Goal: Task Accomplishment & Management: Manage account settings

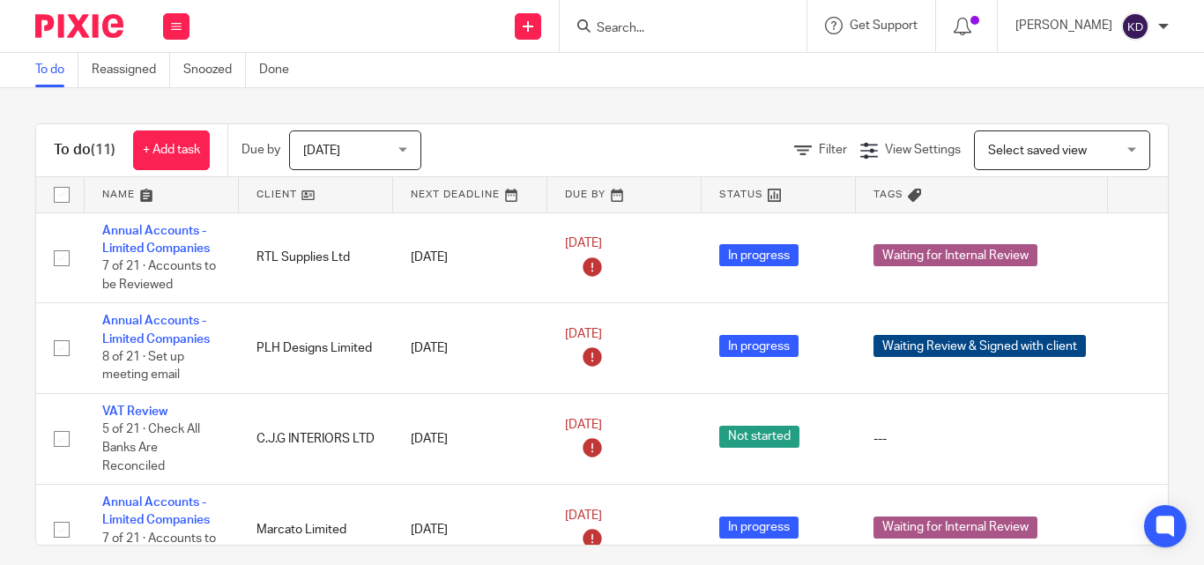
click at [723, 7] on div at bounding box center [683, 26] width 247 height 52
click at [676, 27] on input "Search" at bounding box center [674, 29] width 159 height 16
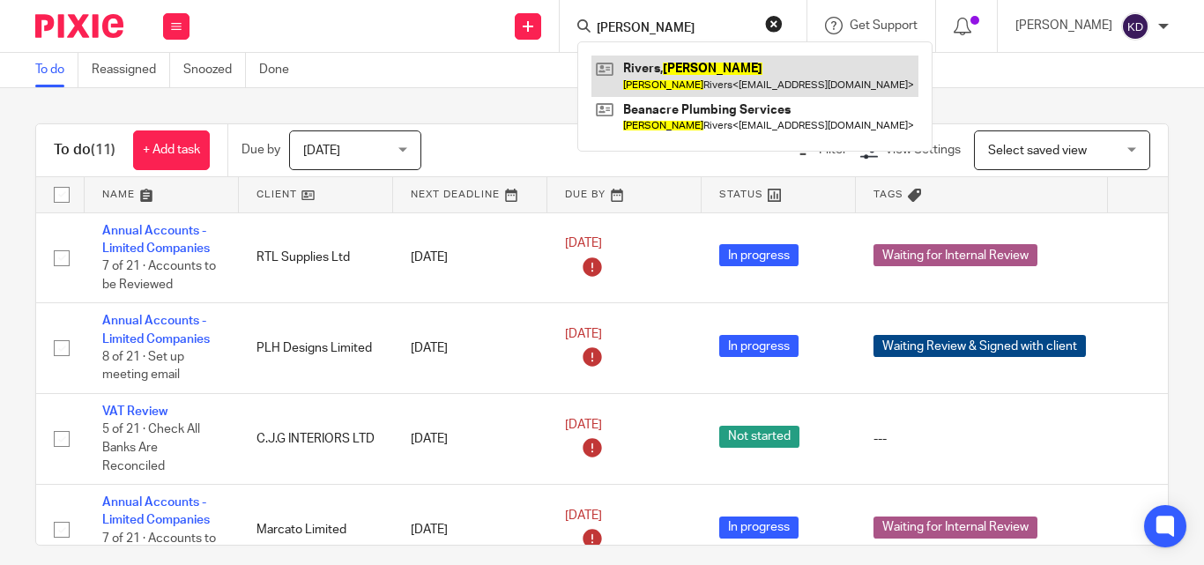
type input "Nigel"
click at [694, 73] on link at bounding box center [755, 76] width 327 height 41
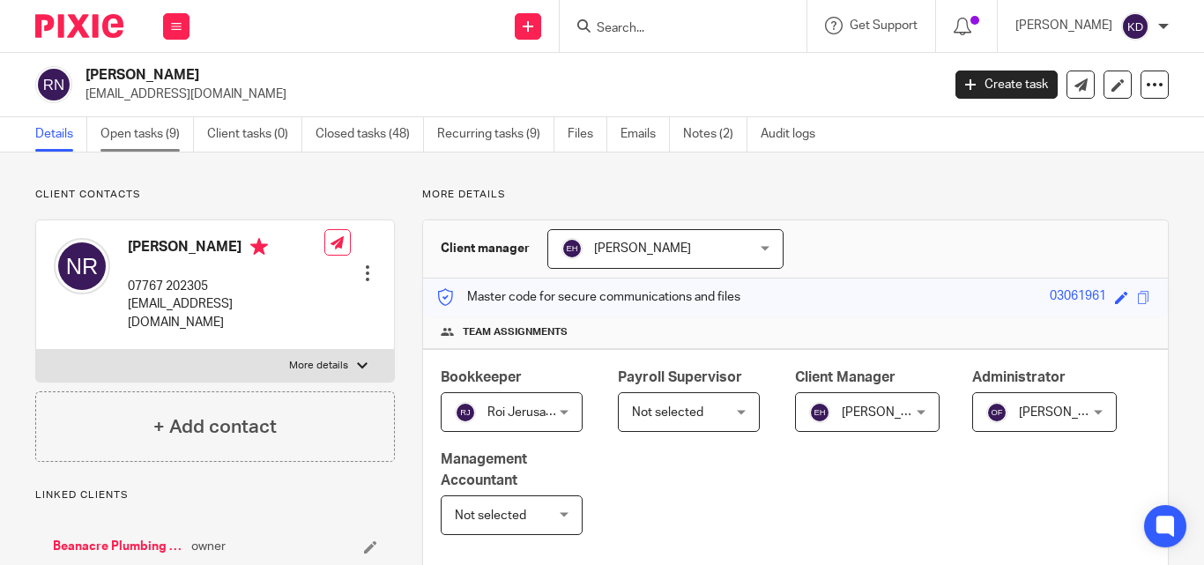
click at [143, 125] on link "Open tasks (9)" at bounding box center [147, 134] width 93 height 34
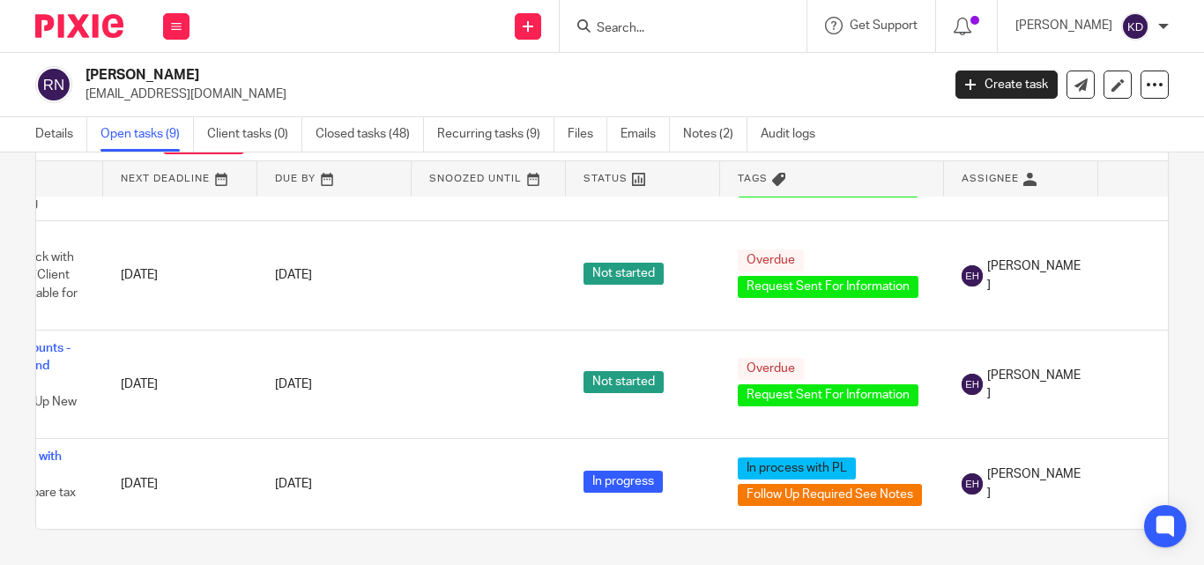
scroll to position [529, 217]
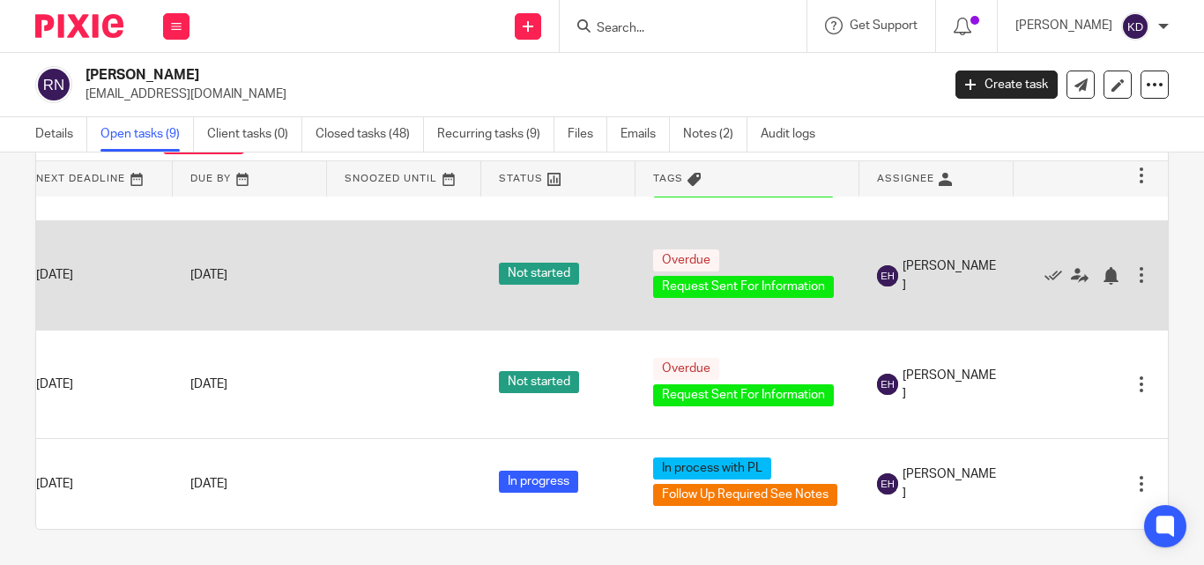
click at [1093, 276] on div "Edit task Delete" at bounding box center [1091, 275] width 119 height 44
click at [1133, 269] on div at bounding box center [1142, 275] width 18 height 18
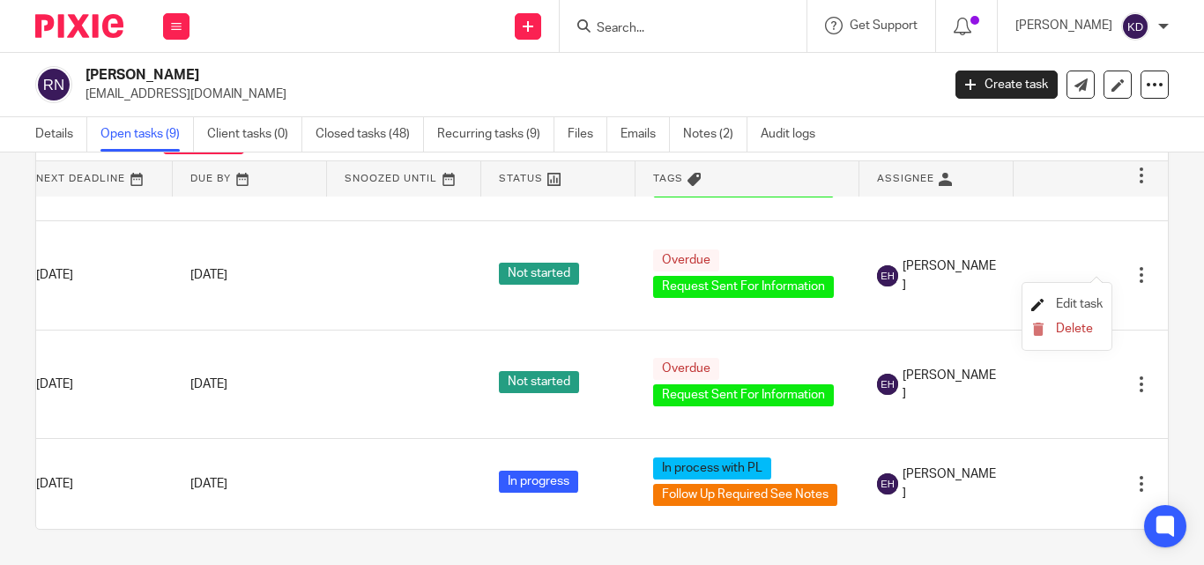
click at [1079, 306] on span "Edit task" at bounding box center [1079, 304] width 47 height 12
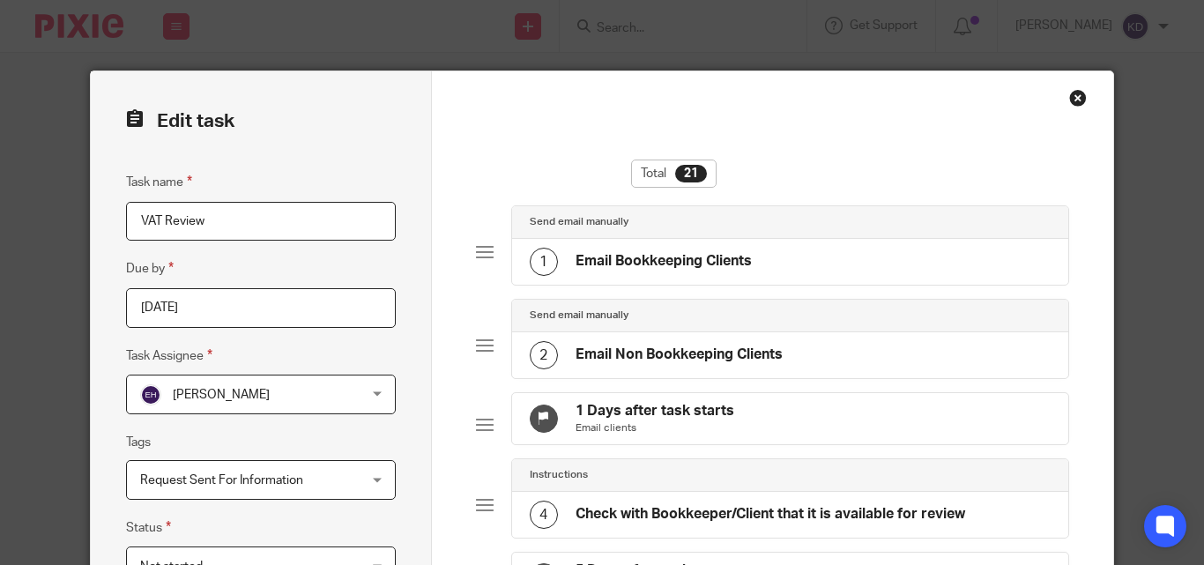
scroll to position [264, 0]
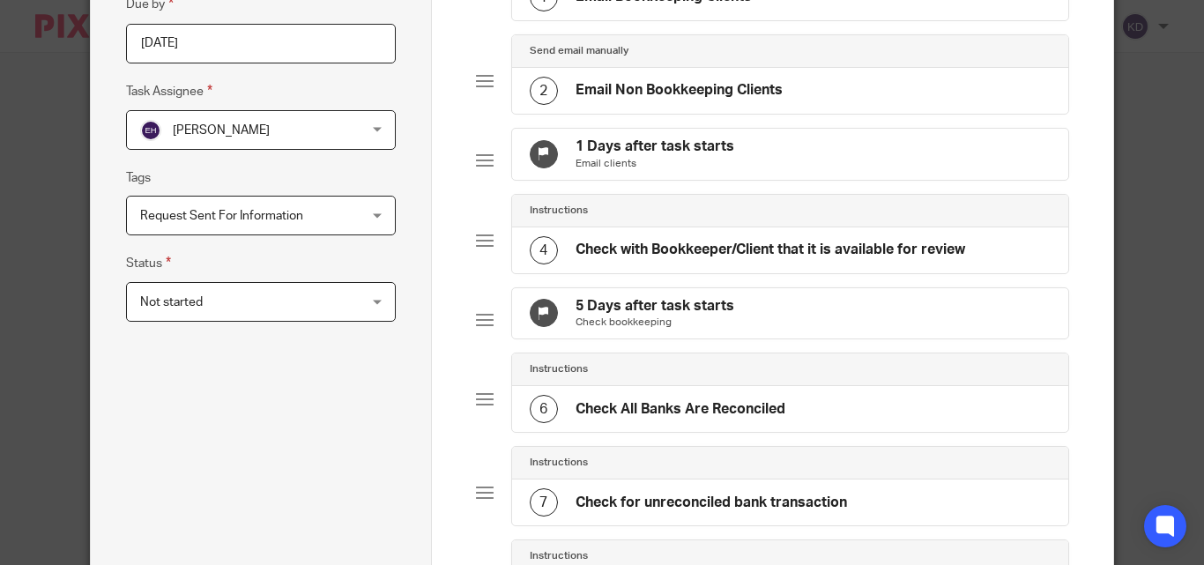
click at [210, 133] on span "[PERSON_NAME]" at bounding box center [221, 130] width 97 height 12
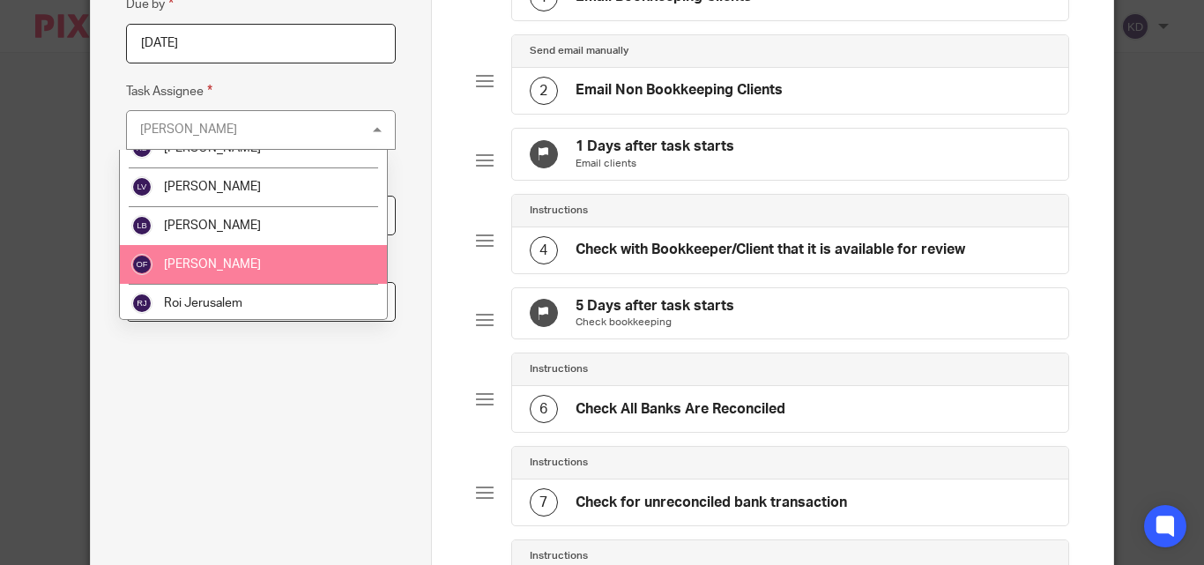
scroll to position [88, 0]
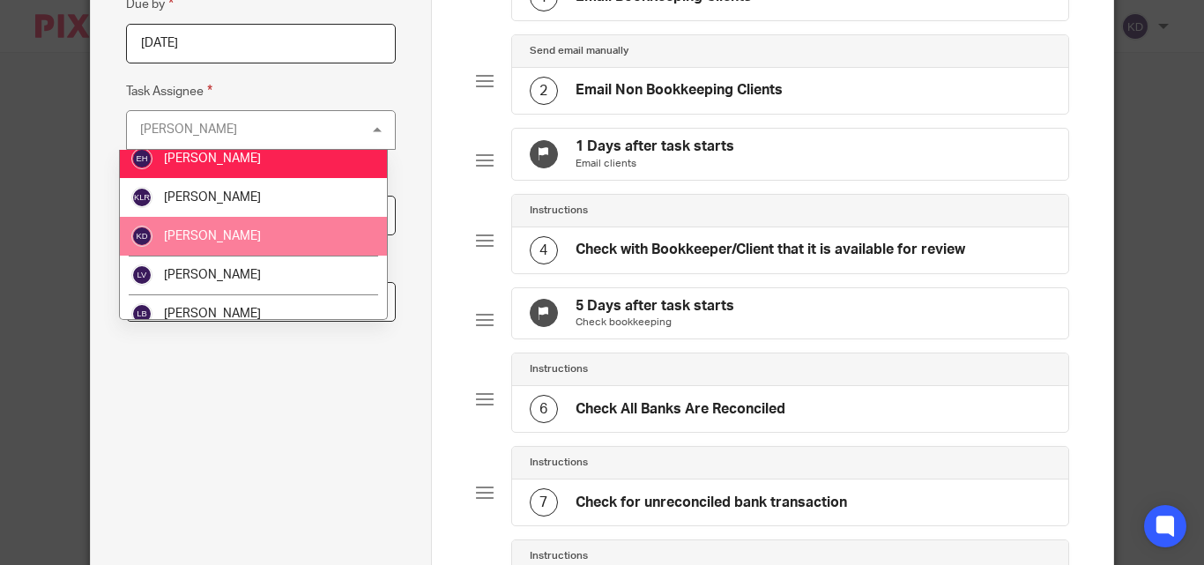
click at [220, 244] on li "[PERSON_NAME]" at bounding box center [253, 236] width 267 height 39
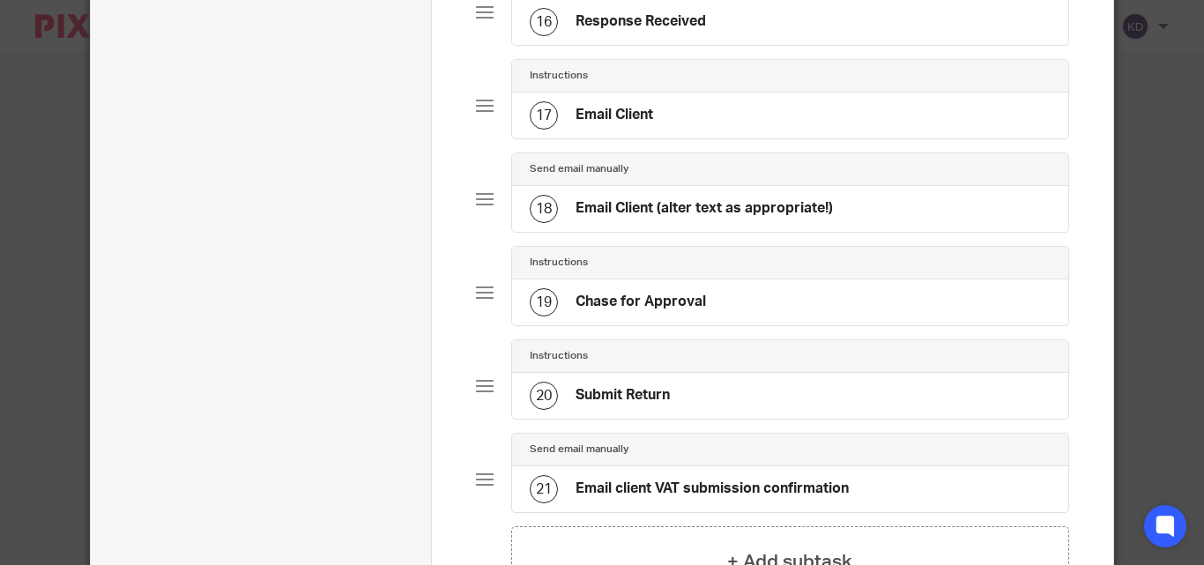
scroll to position [1844, 0]
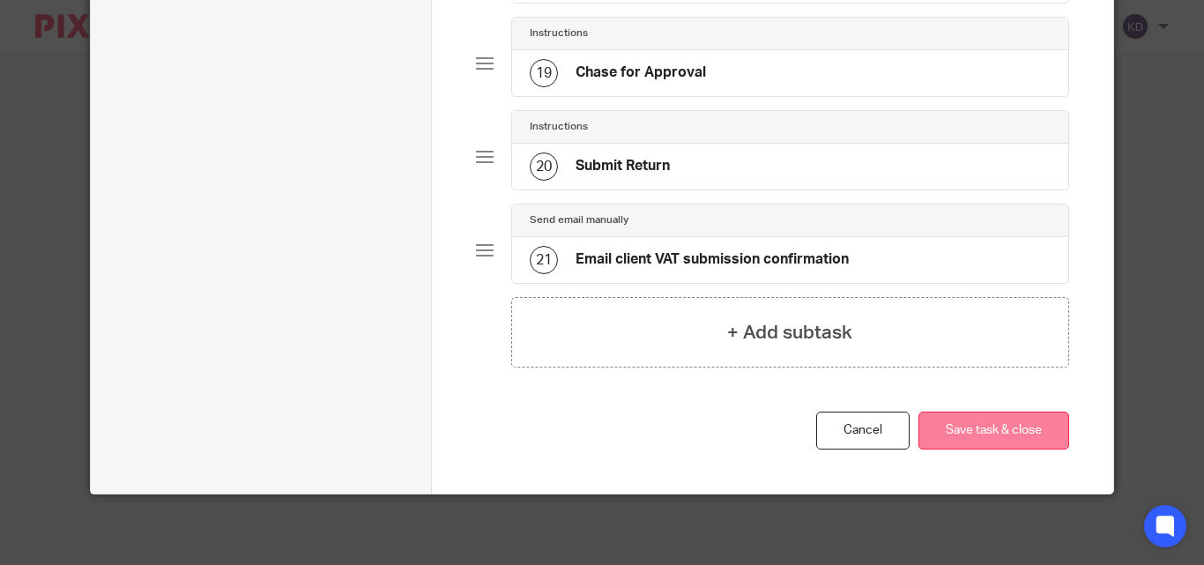
click at [978, 427] on button "Save task & close" at bounding box center [994, 431] width 151 height 38
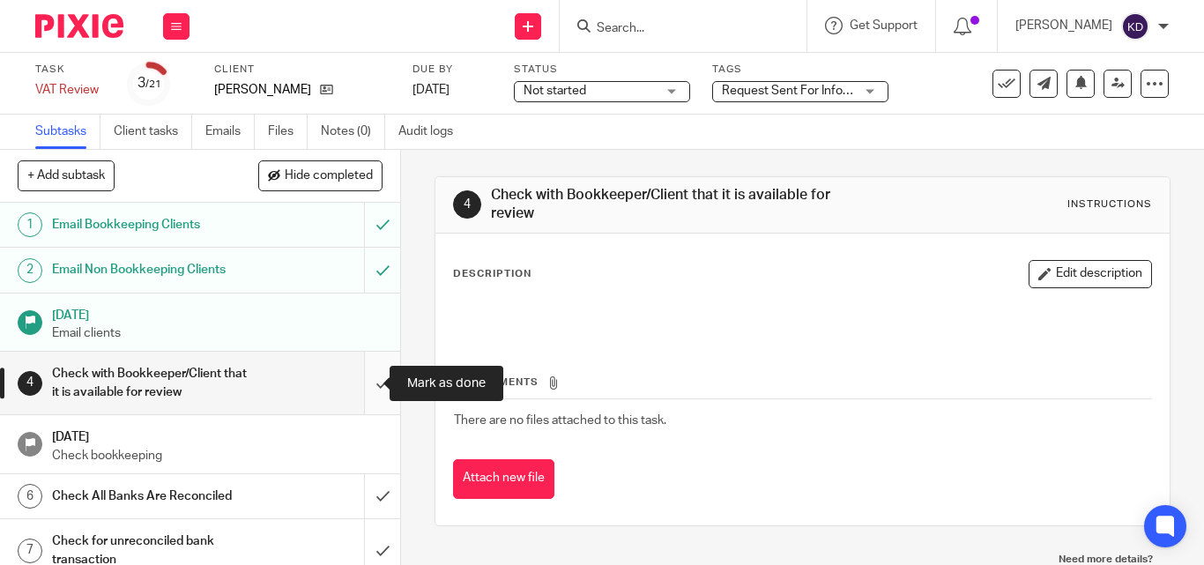
click at [359, 388] on input "submit" at bounding box center [200, 383] width 400 height 63
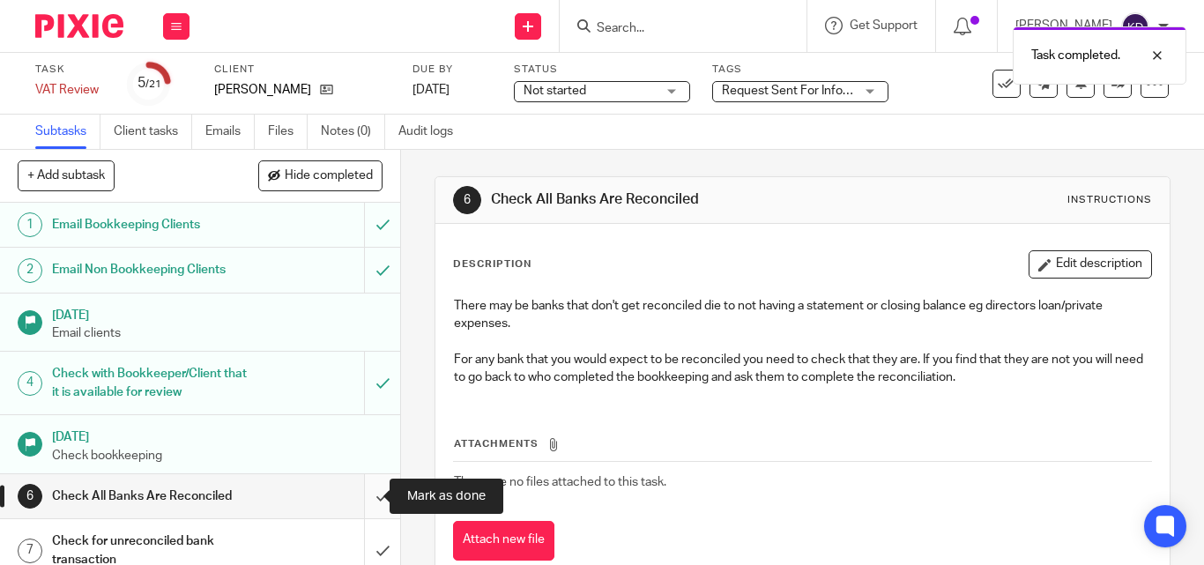
click at [358, 488] on input "submit" at bounding box center [200, 496] width 400 height 44
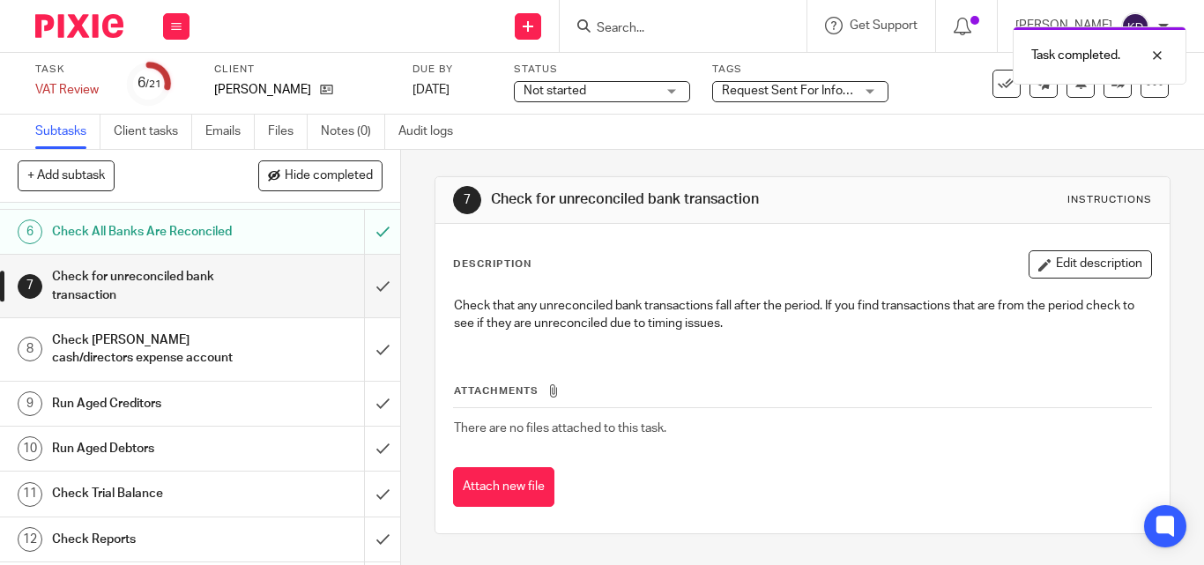
scroll to position [353, 0]
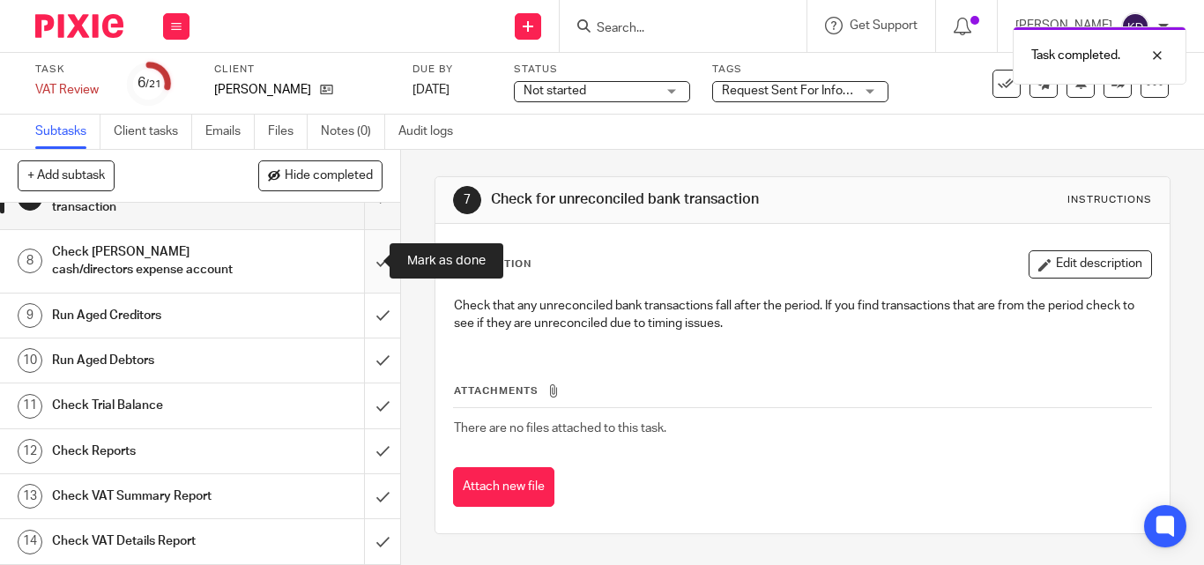
click at [361, 266] on input "submit" at bounding box center [200, 261] width 400 height 63
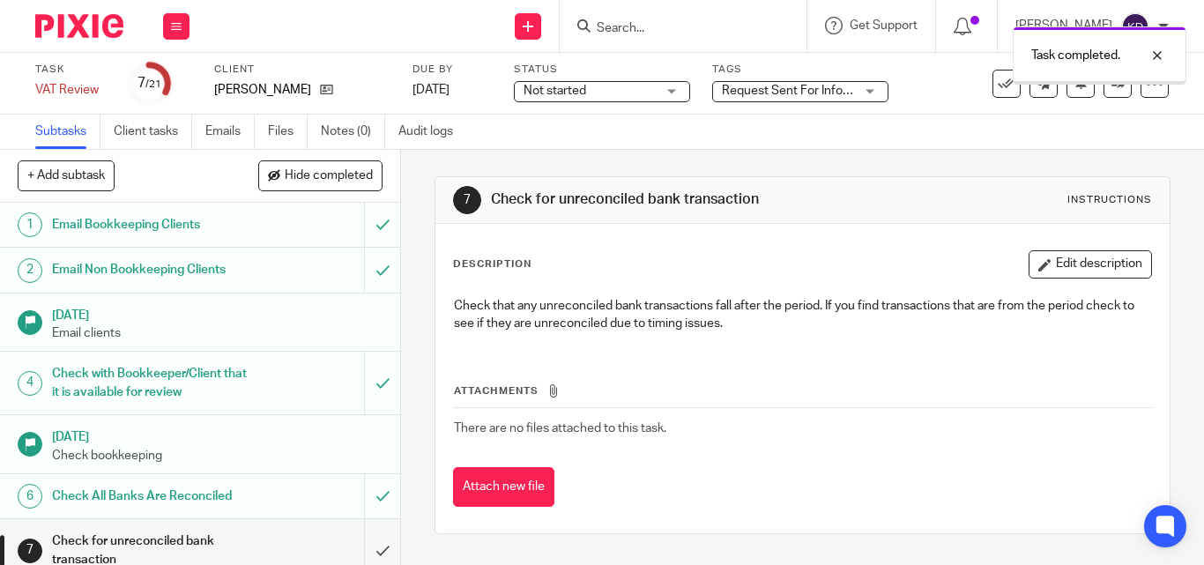
scroll to position [88, 0]
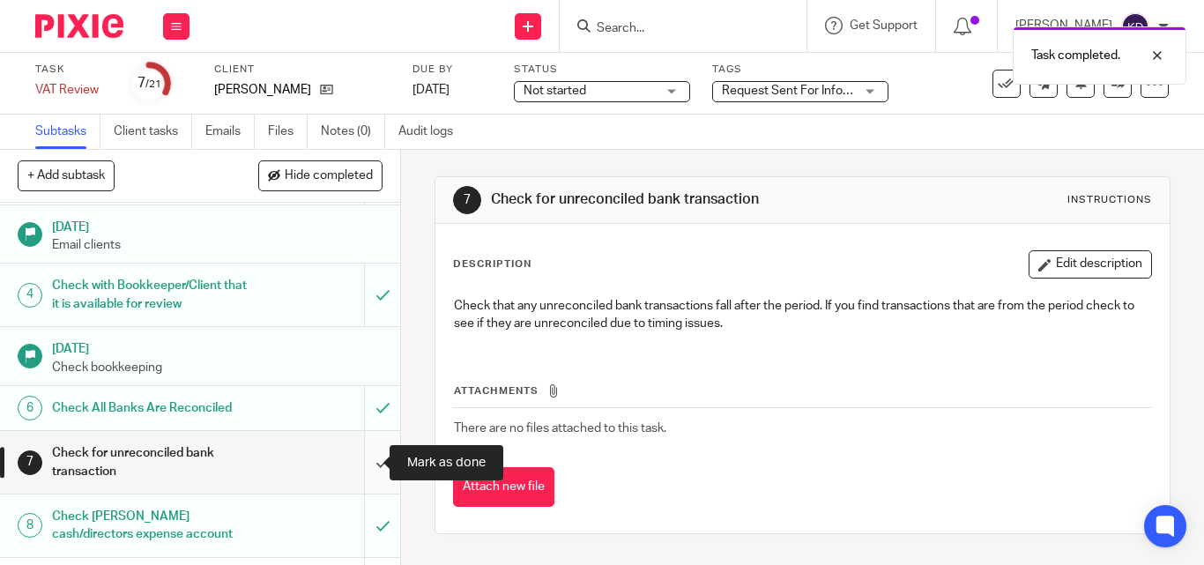
click at [354, 458] on input "submit" at bounding box center [200, 462] width 400 height 63
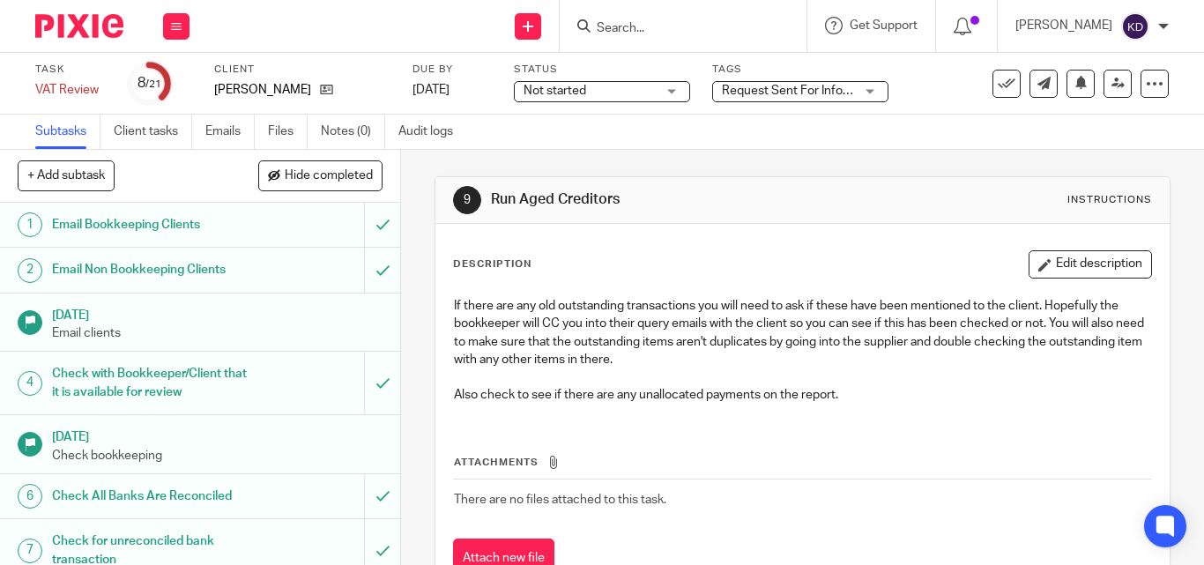
scroll to position [264, 0]
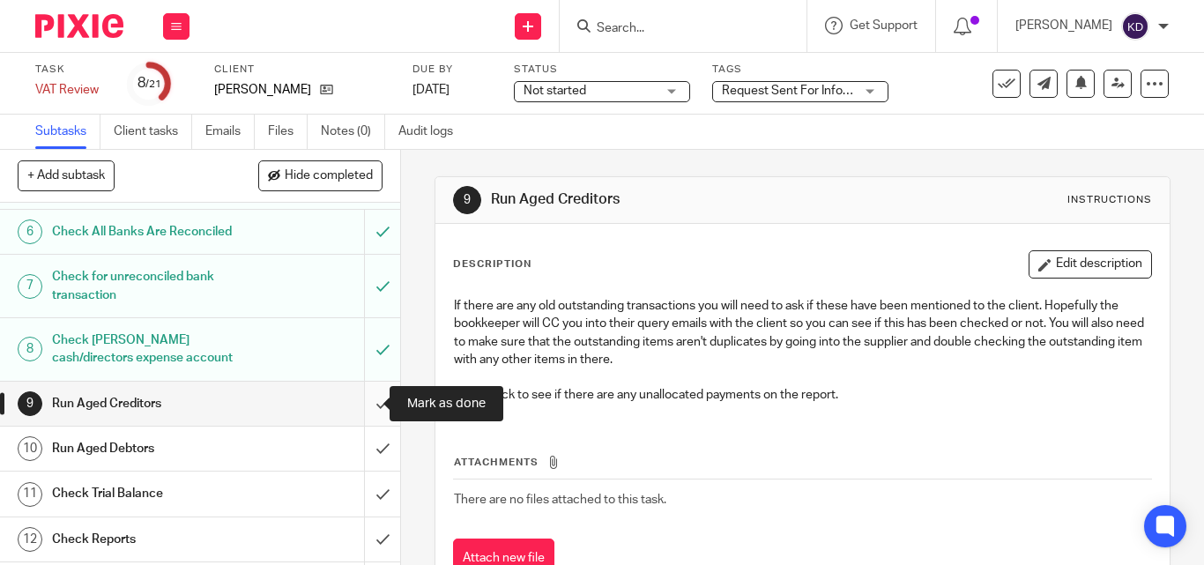
click at [360, 402] on input "submit" at bounding box center [200, 404] width 400 height 44
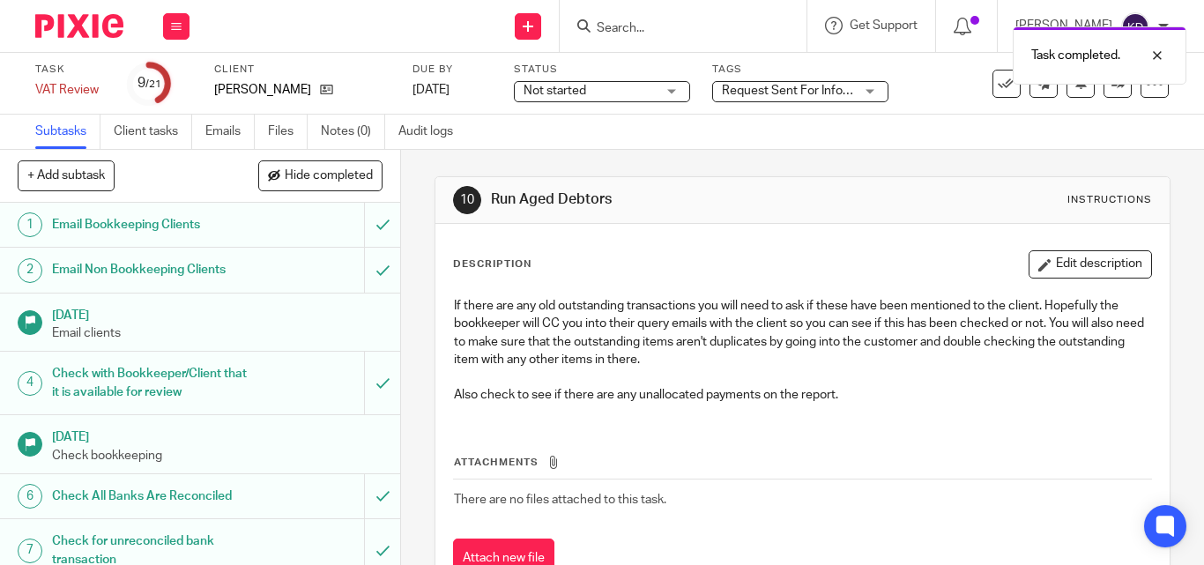
scroll to position [264, 0]
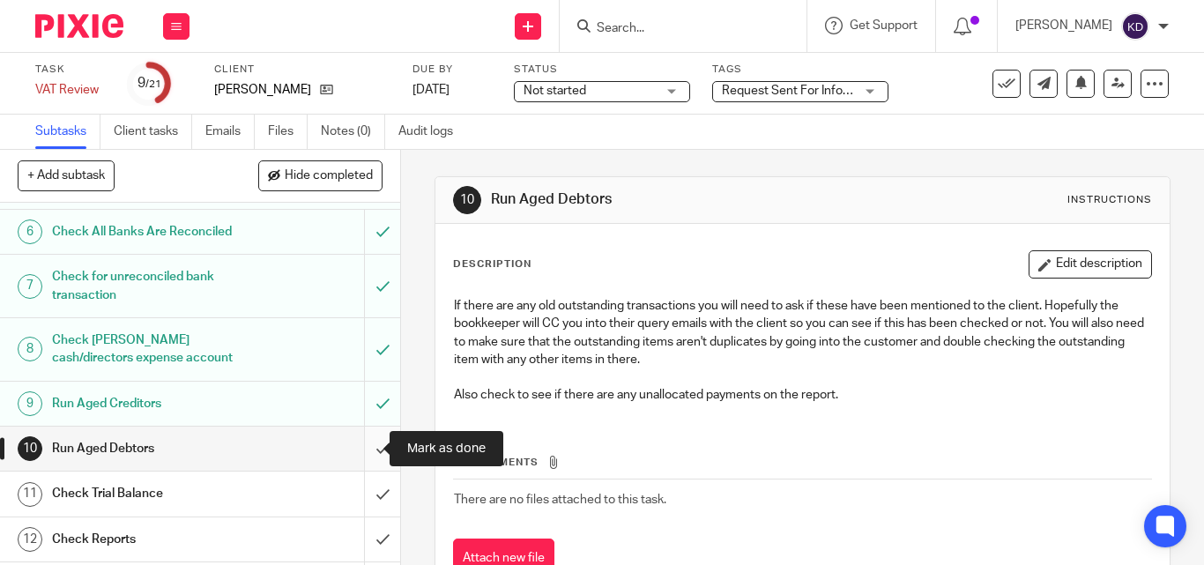
click at [365, 449] on input "submit" at bounding box center [200, 449] width 400 height 44
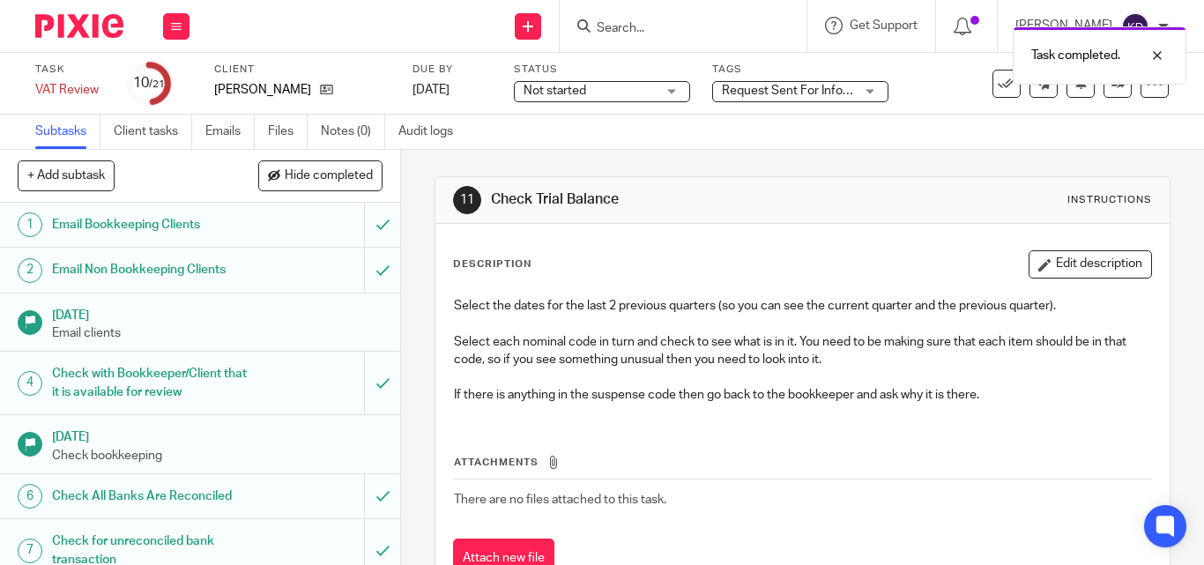
scroll to position [264, 0]
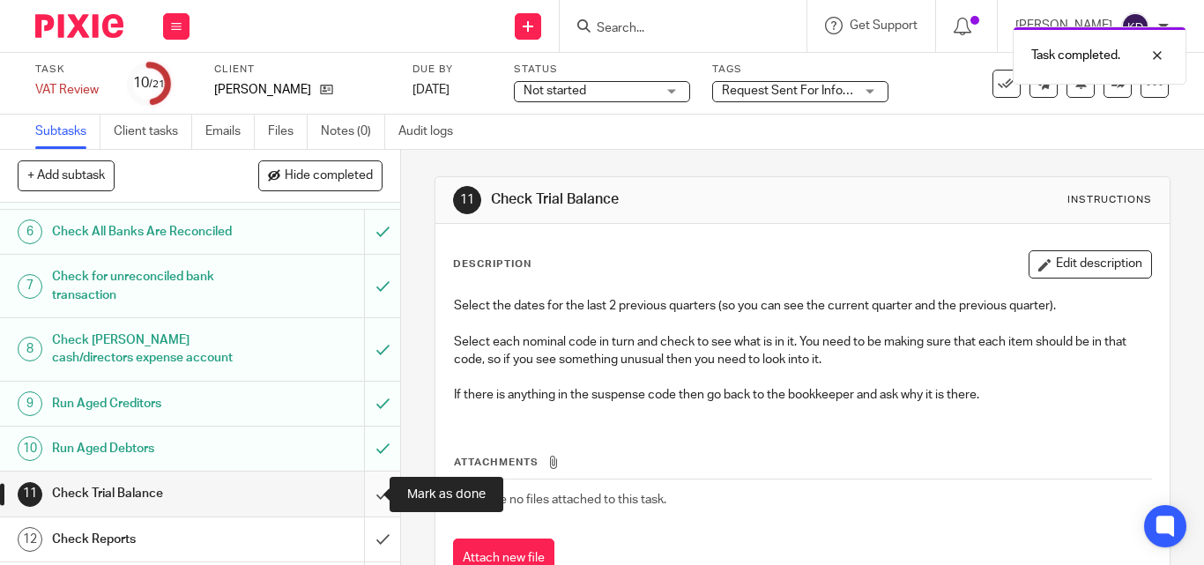
click at [363, 487] on input "submit" at bounding box center [200, 494] width 400 height 44
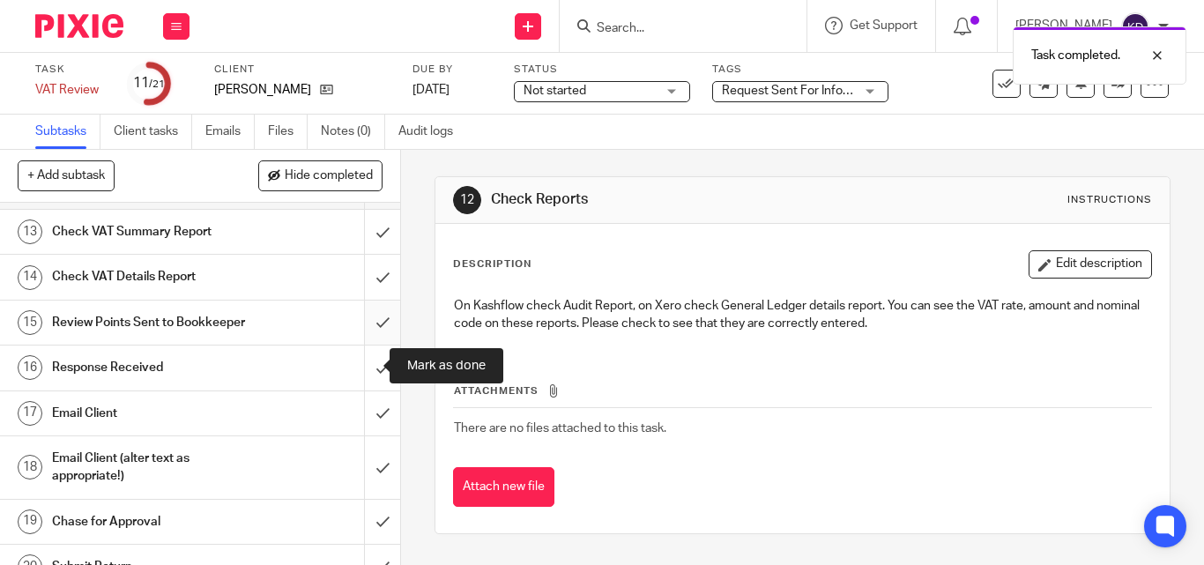
scroll to position [529, 0]
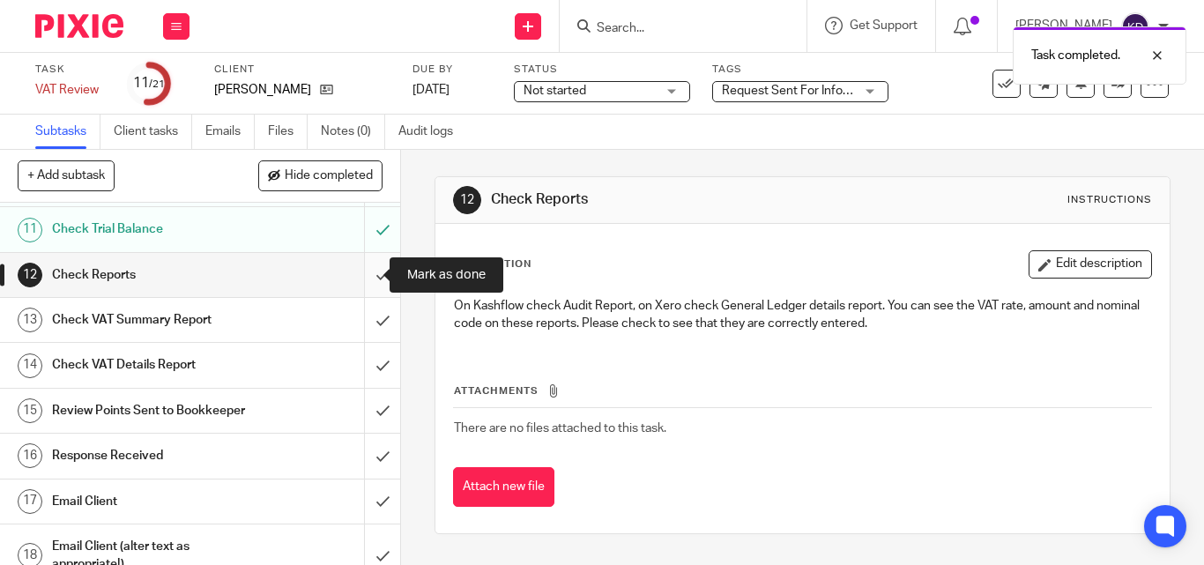
click at [360, 284] on input "submit" at bounding box center [200, 275] width 400 height 44
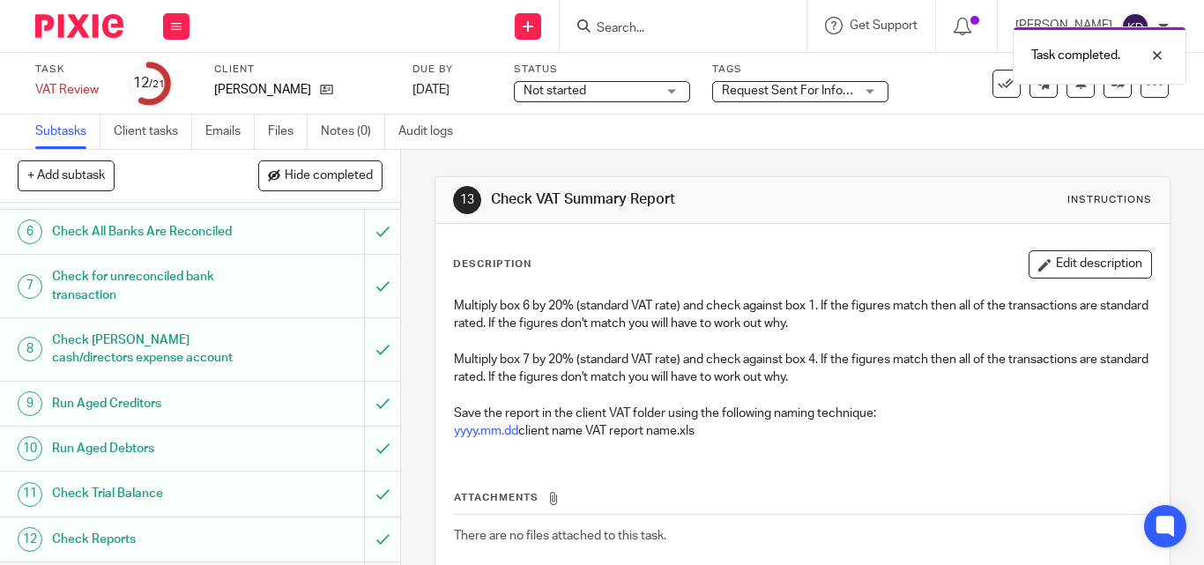
scroll to position [529, 0]
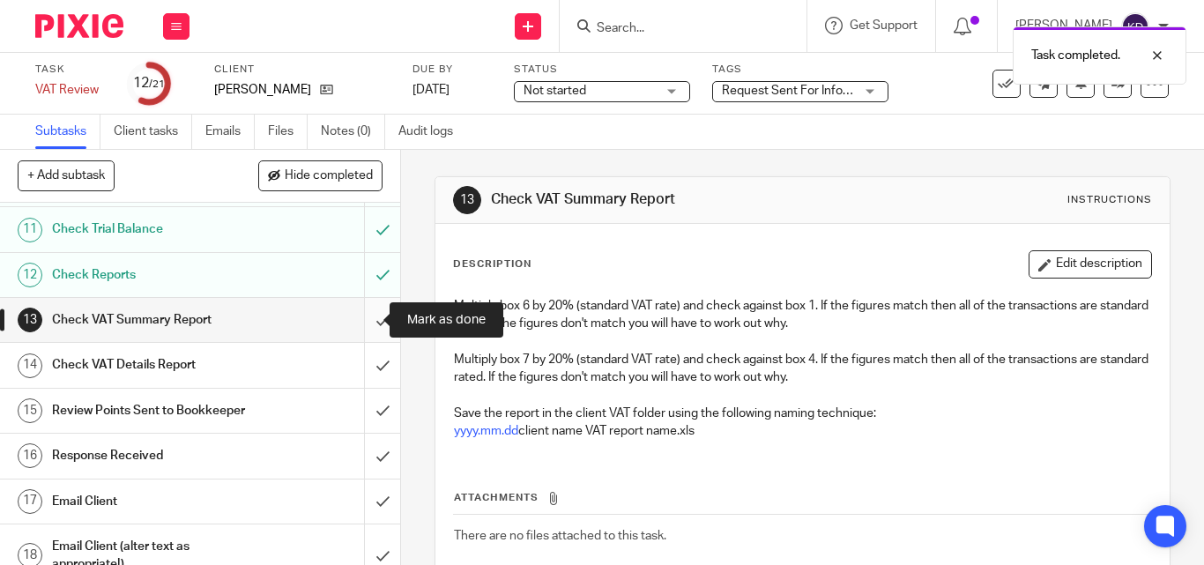
click at [360, 319] on input "submit" at bounding box center [200, 320] width 400 height 44
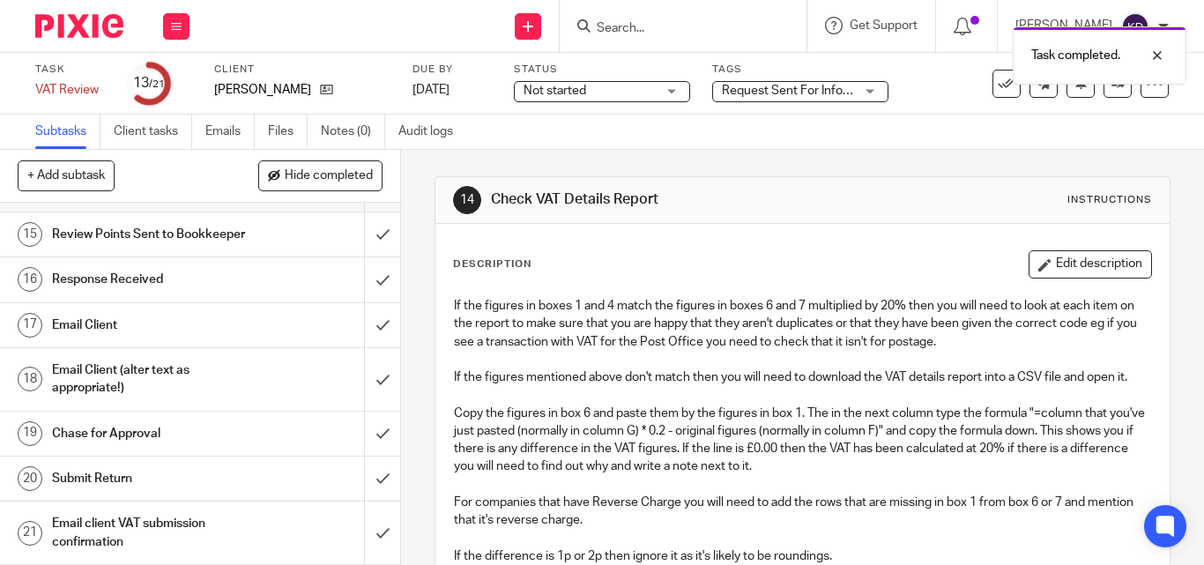
scroll to position [529, 0]
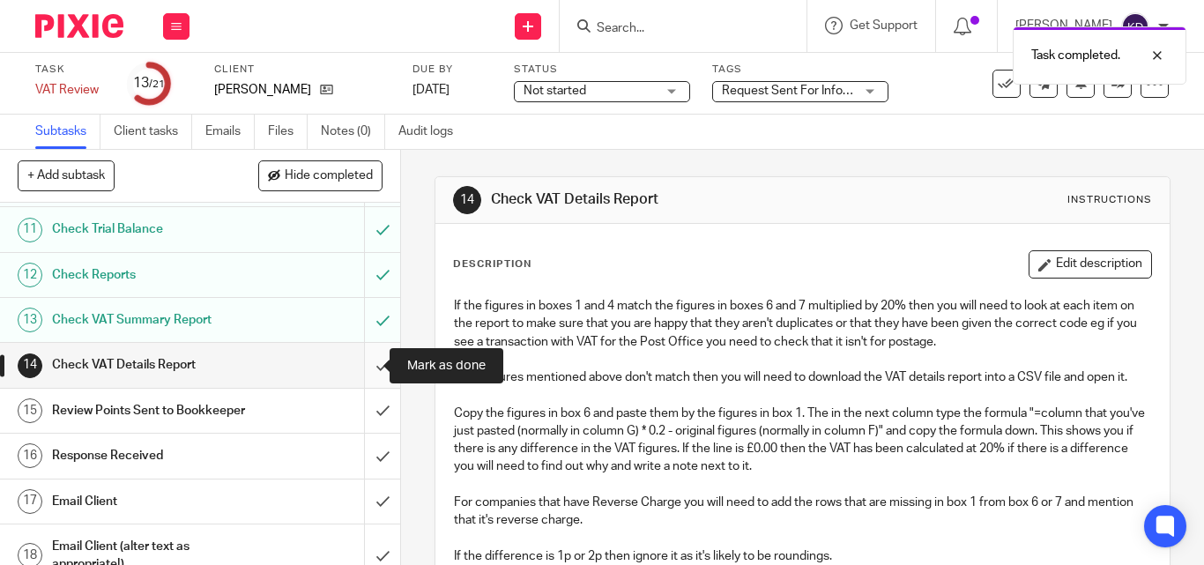
click at [364, 370] on input "submit" at bounding box center [200, 365] width 400 height 44
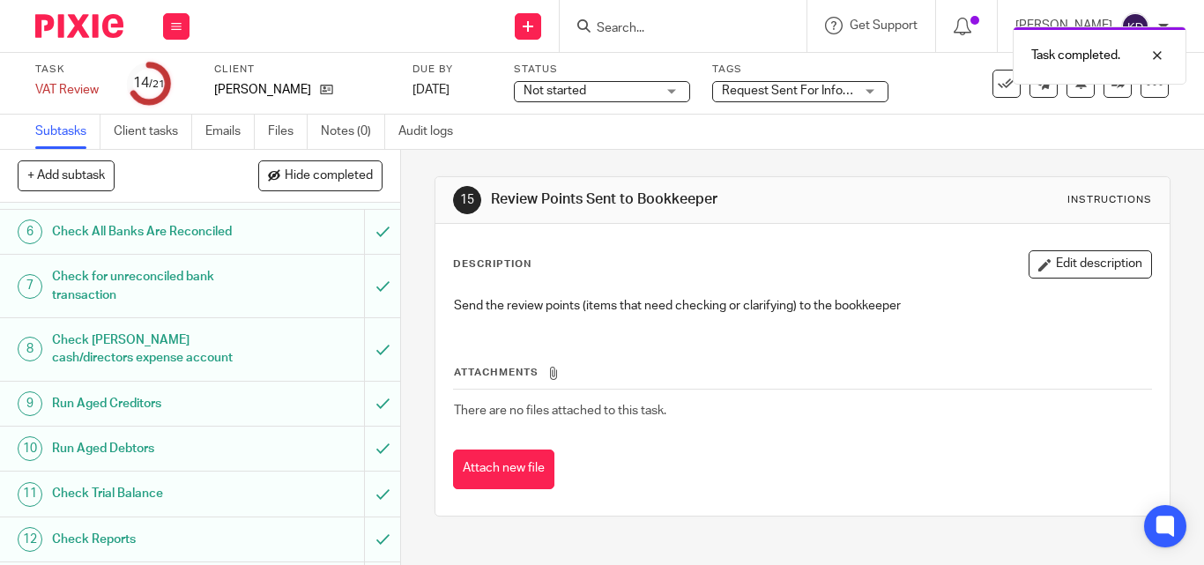
scroll to position [441, 0]
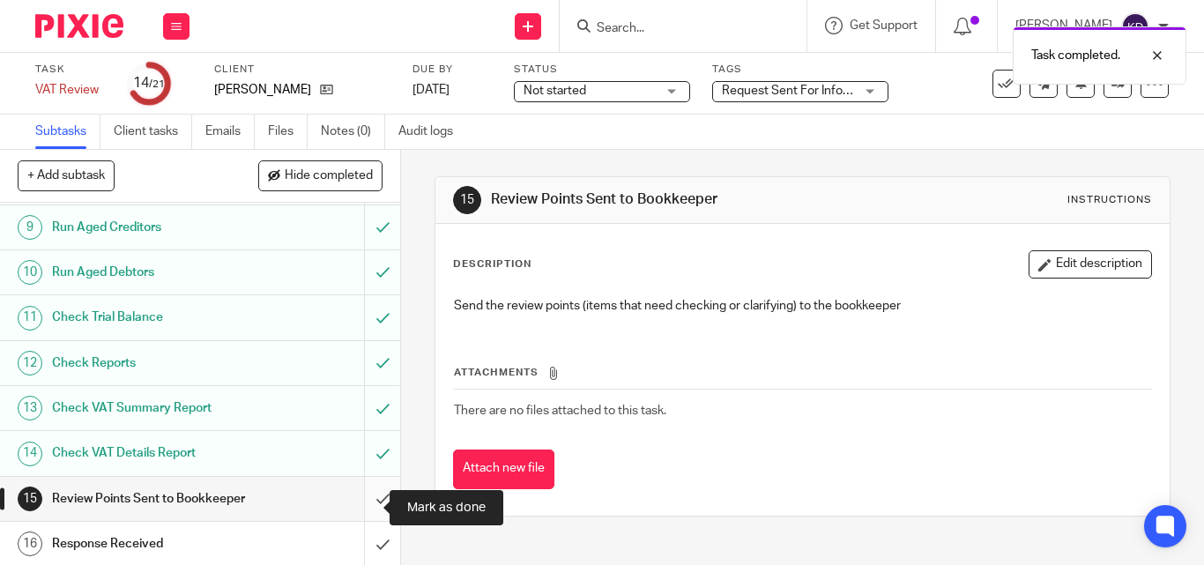
click at [366, 504] on input "submit" at bounding box center [200, 499] width 400 height 44
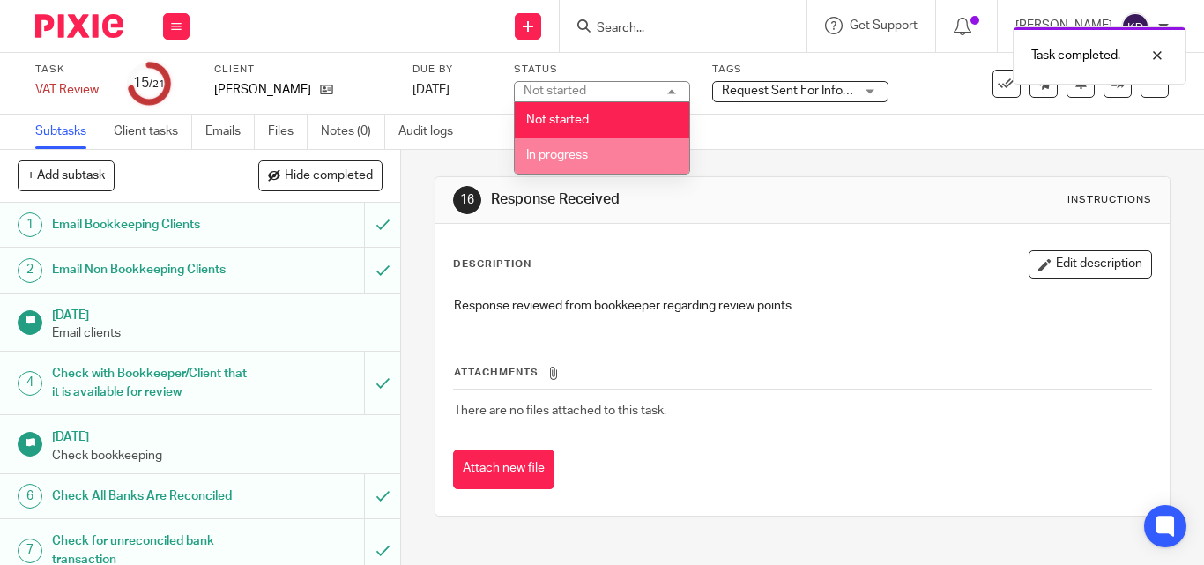
click at [601, 155] on li "In progress" at bounding box center [602, 156] width 175 height 36
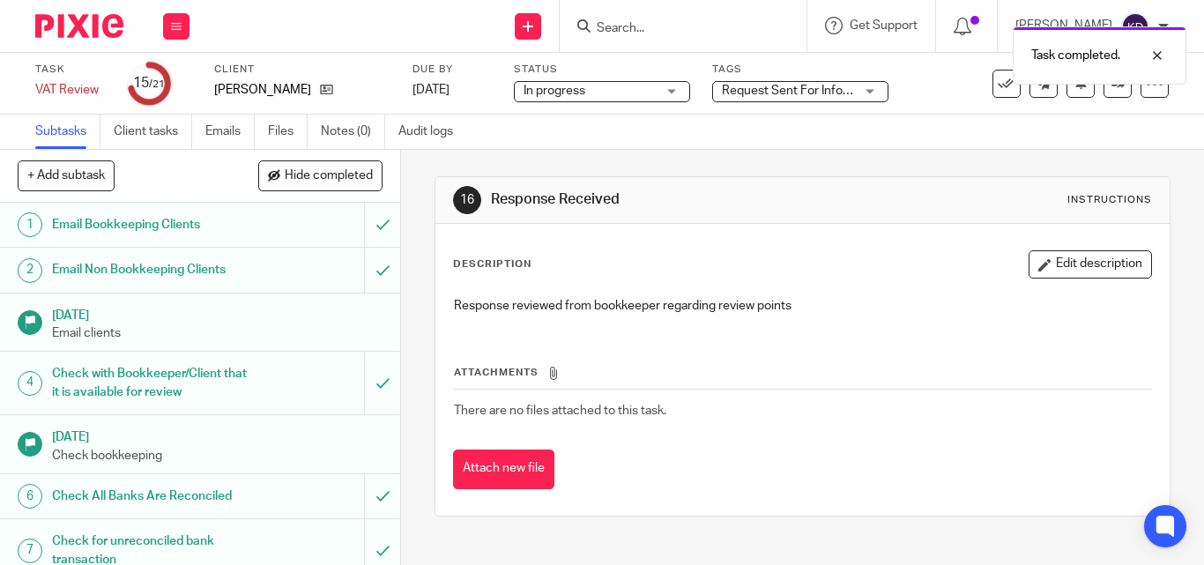
click at [782, 94] on span "Request Sent For Information" at bounding box center [803, 91] width 163 height 12
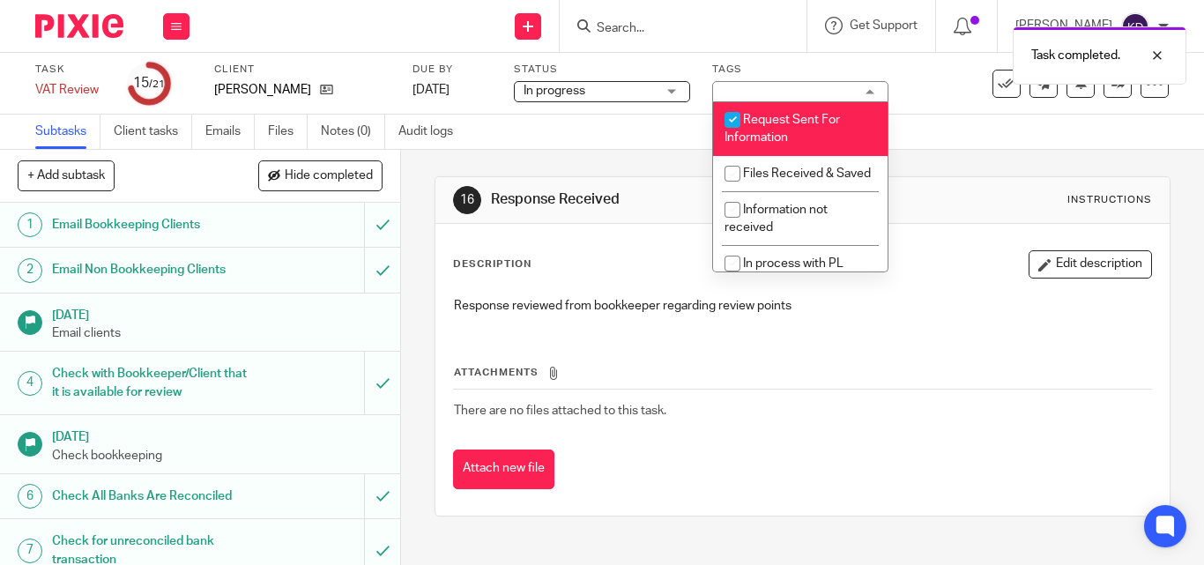
click at [731, 123] on input "checkbox" at bounding box center [733, 120] width 34 height 34
checkbox input "false"
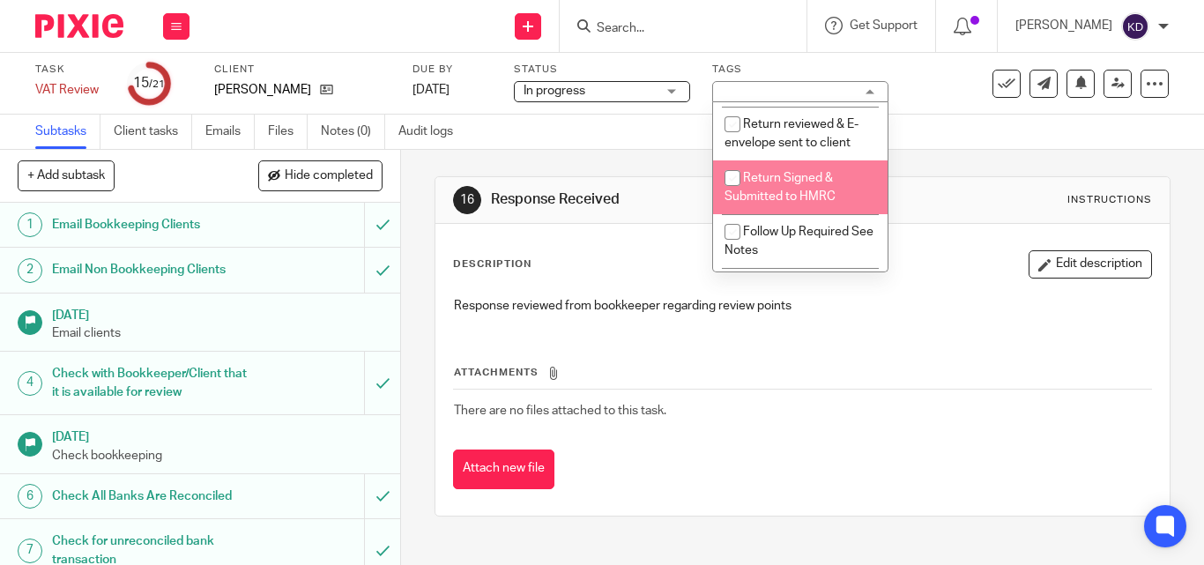
scroll to position [176, 0]
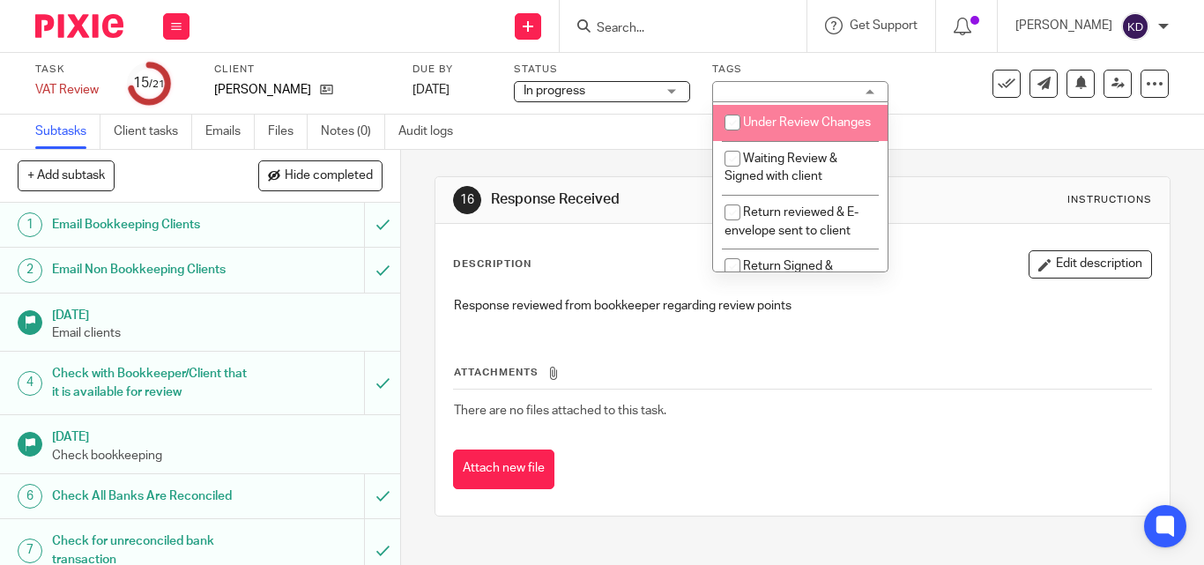
click at [782, 141] on li "Under Review Changes" at bounding box center [800, 123] width 175 height 36
checkbox input "true"
click at [101, 25] on img at bounding box center [79, 26] width 88 height 24
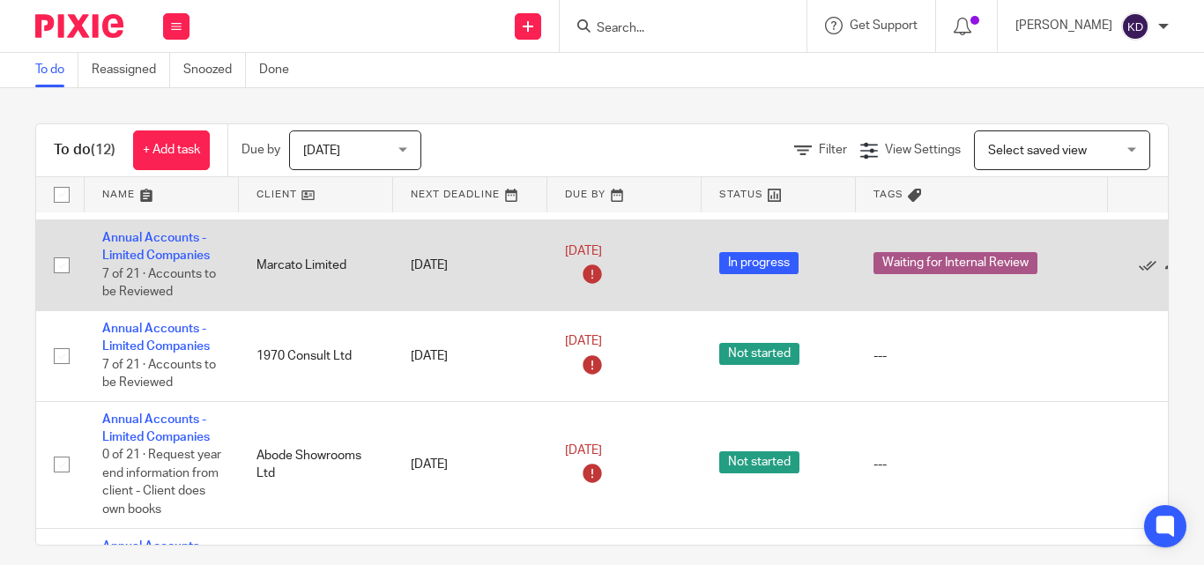
scroll to position [353, 0]
